Goal: Complete application form

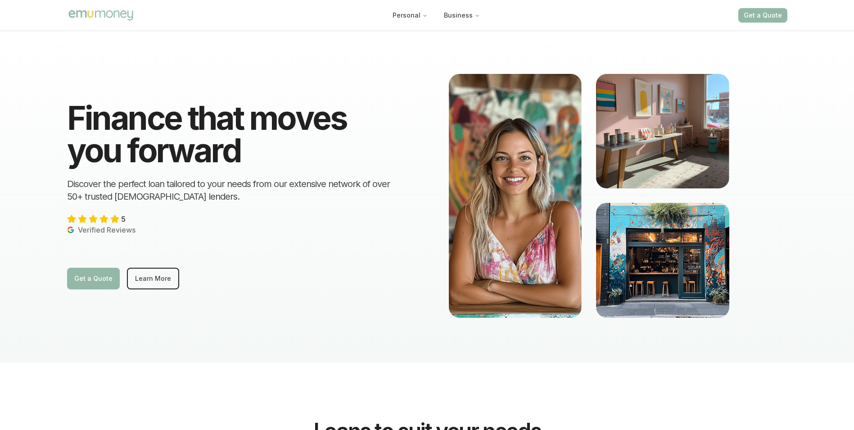
click at [769, 14] on button "Get a Quote" at bounding box center [762, 15] width 49 height 14
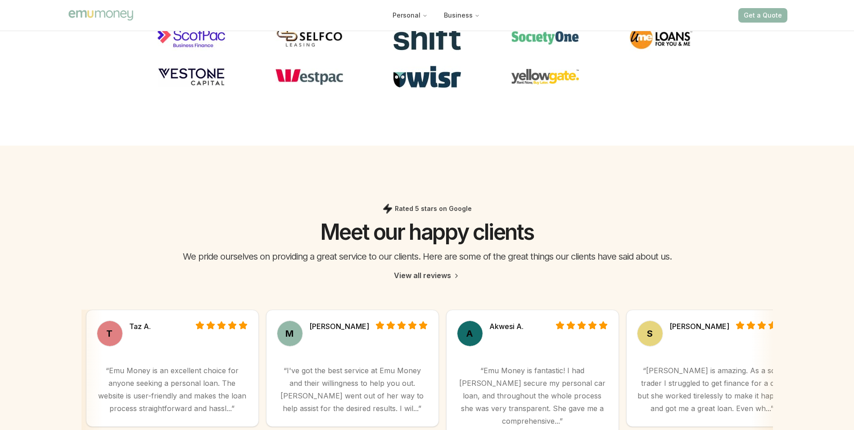
scroll to position [2495, 0]
